Goal: Transaction & Acquisition: Purchase product/service

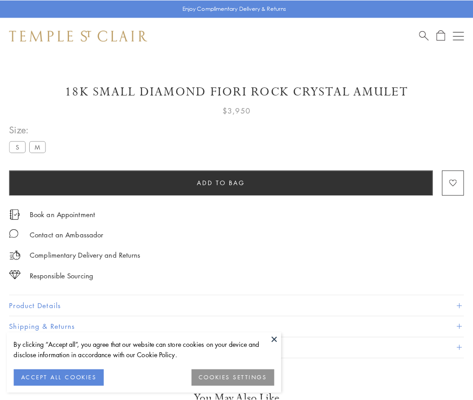
scroll to position [8, 0]
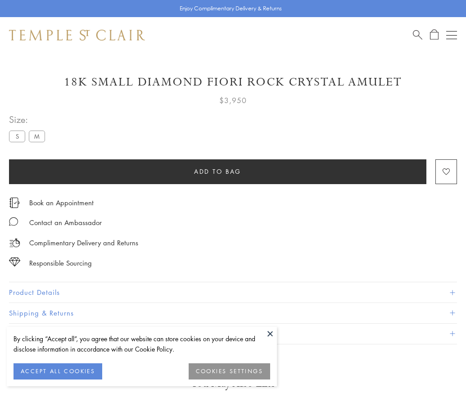
click at [218, 171] on span "Add to bag" at bounding box center [217, 172] width 47 height 10
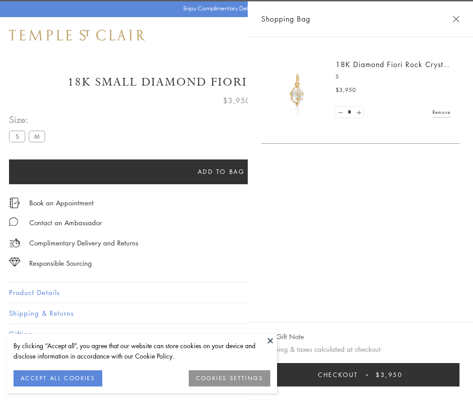
click at [366, 375] on button "Checkout $3,950" at bounding box center [360, 374] width 198 height 23
